Goal: Information Seeking & Learning: Learn about a topic

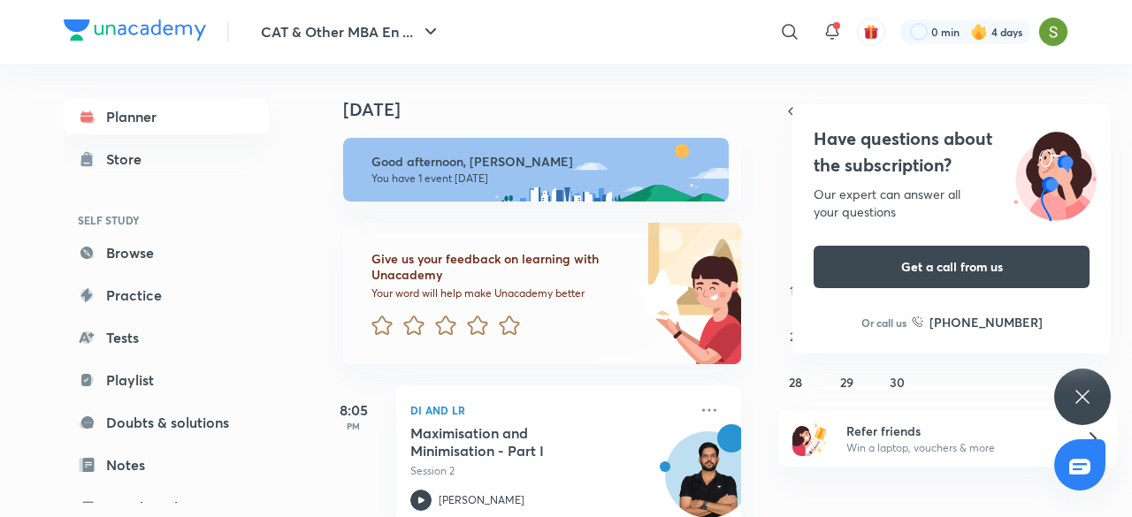
scroll to position [39, 0]
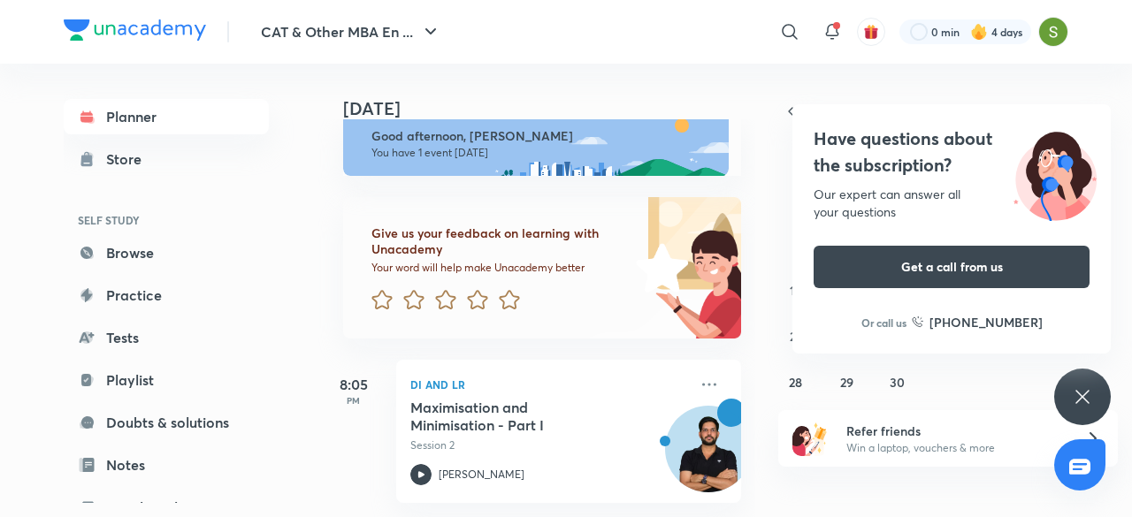
click at [921, 391] on icon at bounding box center [1082, 397] width 21 height 21
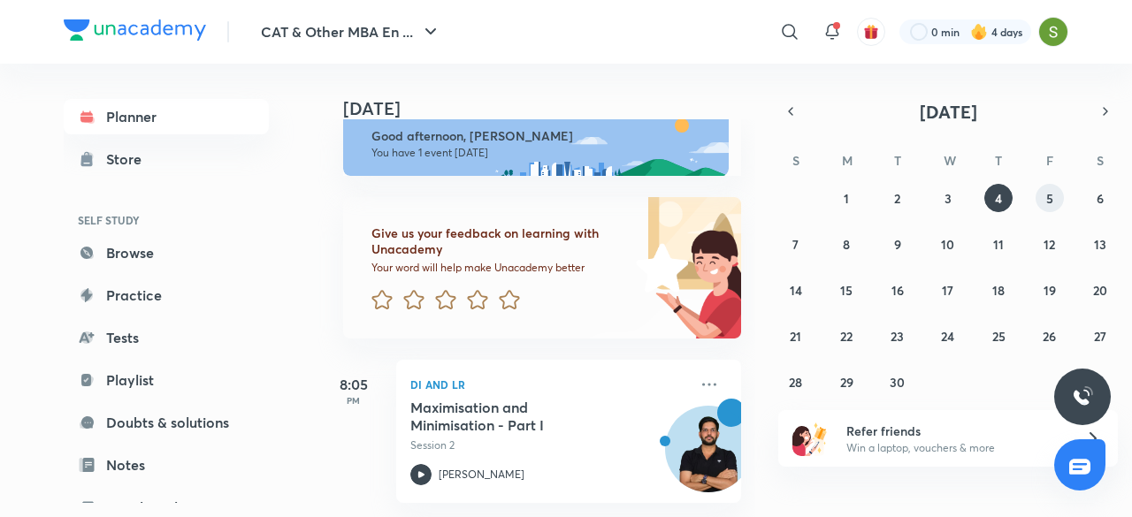
click at [921, 199] on abbr "5" at bounding box center [1049, 198] width 7 height 17
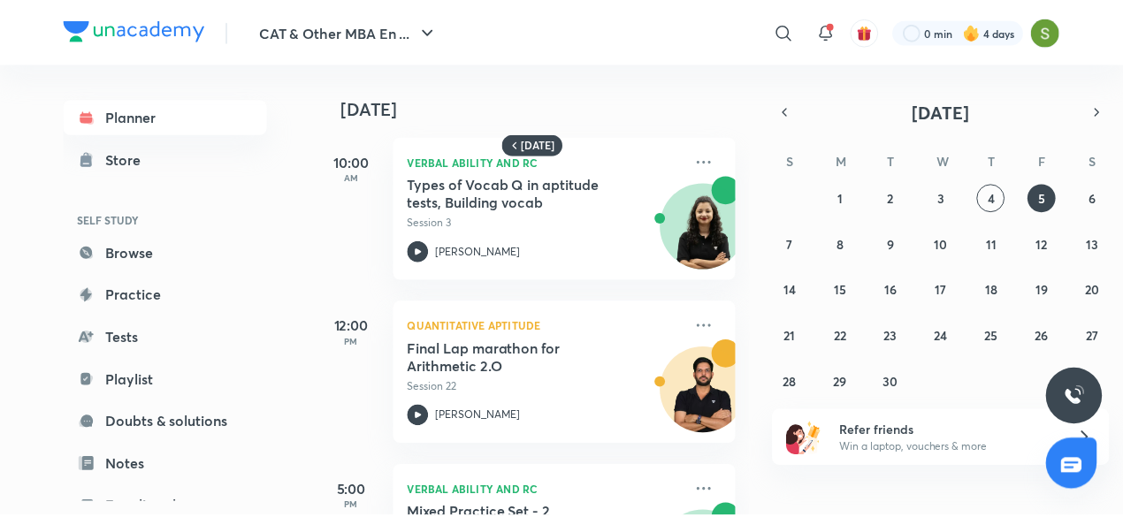
scroll to position [0, 0]
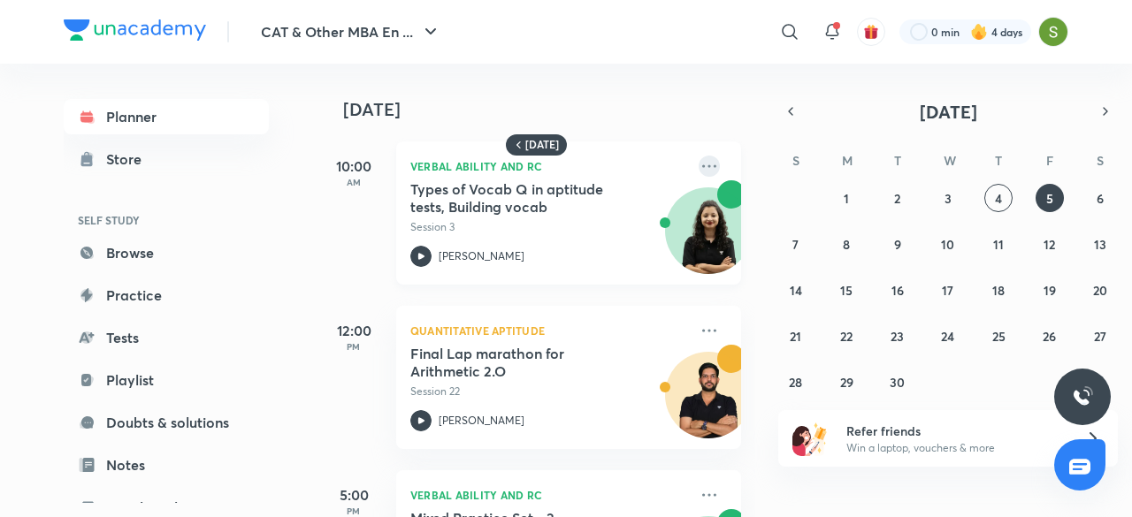
click at [700, 164] on icon at bounding box center [709, 166] width 21 height 21
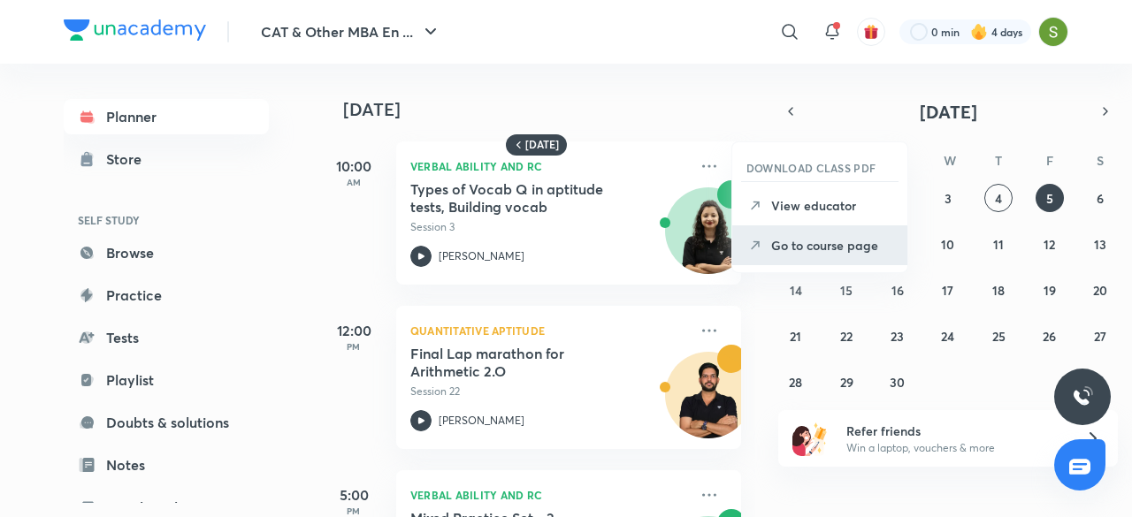
click at [793, 241] on p "Go to course page" at bounding box center [832, 245] width 122 height 19
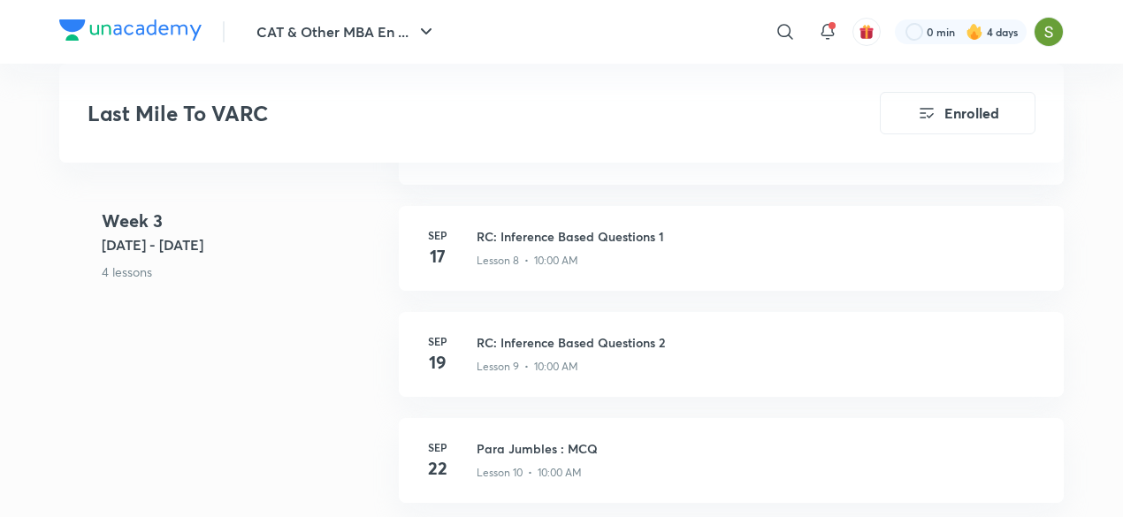
scroll to position [1636, 0]
